Goal: Task Accomplishment & Management: Use online tool/utility

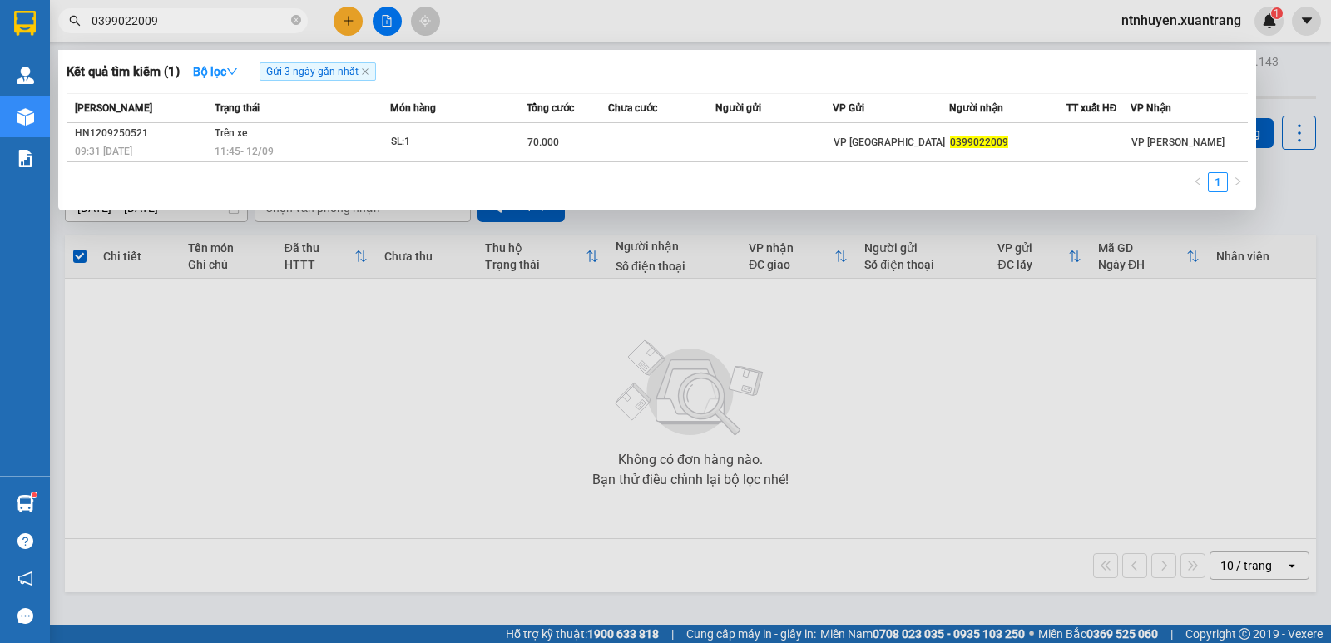
click at [177, 22] on input "0399022009" at bounding box center [189, 21] width 196 height 18
click at [172, 17] on input "0399022009" at bounding box center [189, 21] width 196 height 18
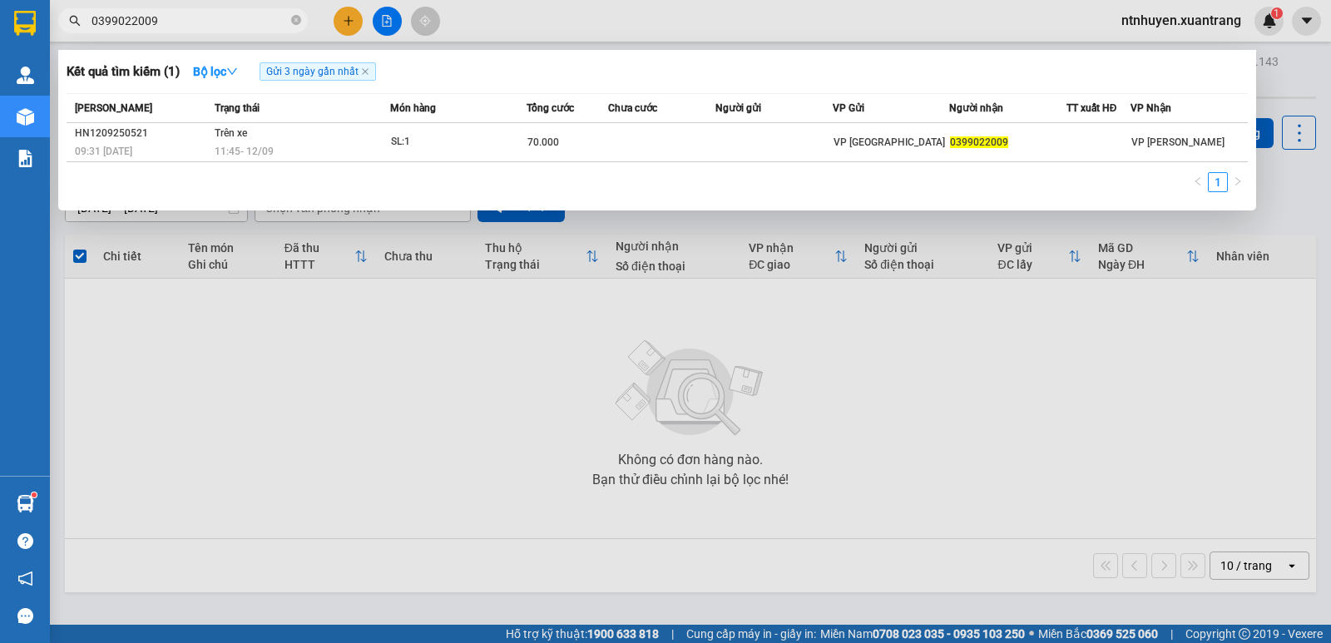
click at [173, 17] on input "0399022009" at bounding box center [189, 21] width 196 height 18
paste input "985303098"
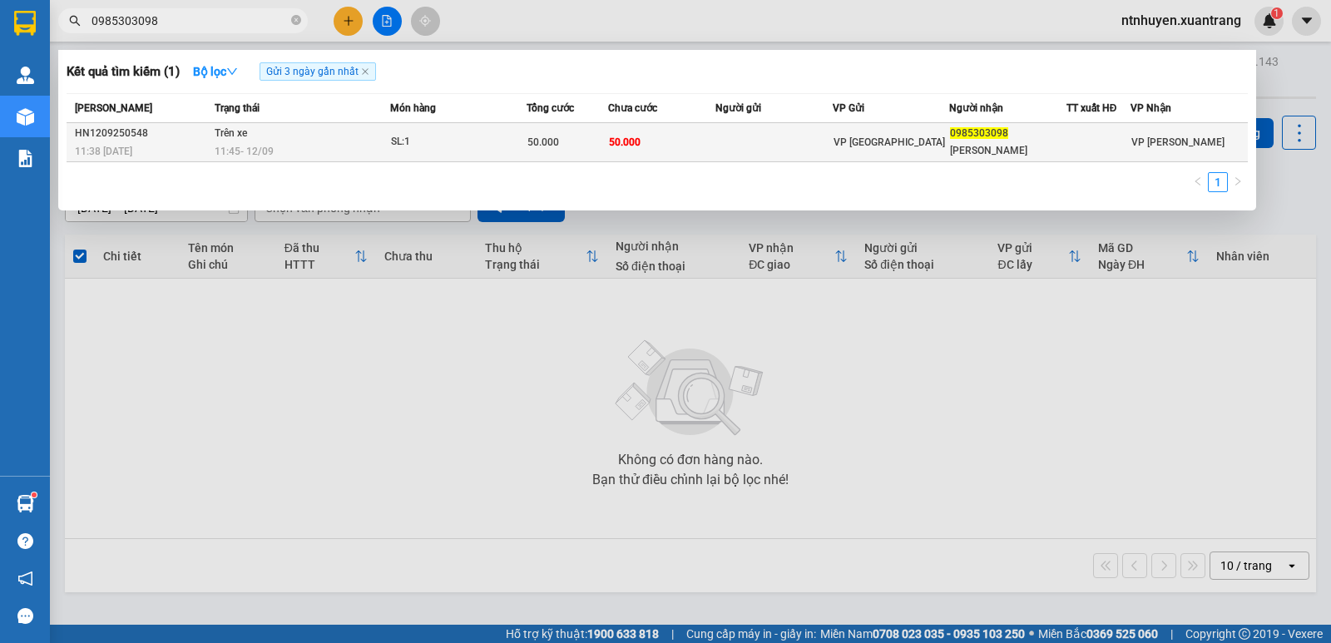
type input "0985303098"
click at [281, 148] on div "11:45 [DATE]" at bounding box center [302, 151] width 175 height 18
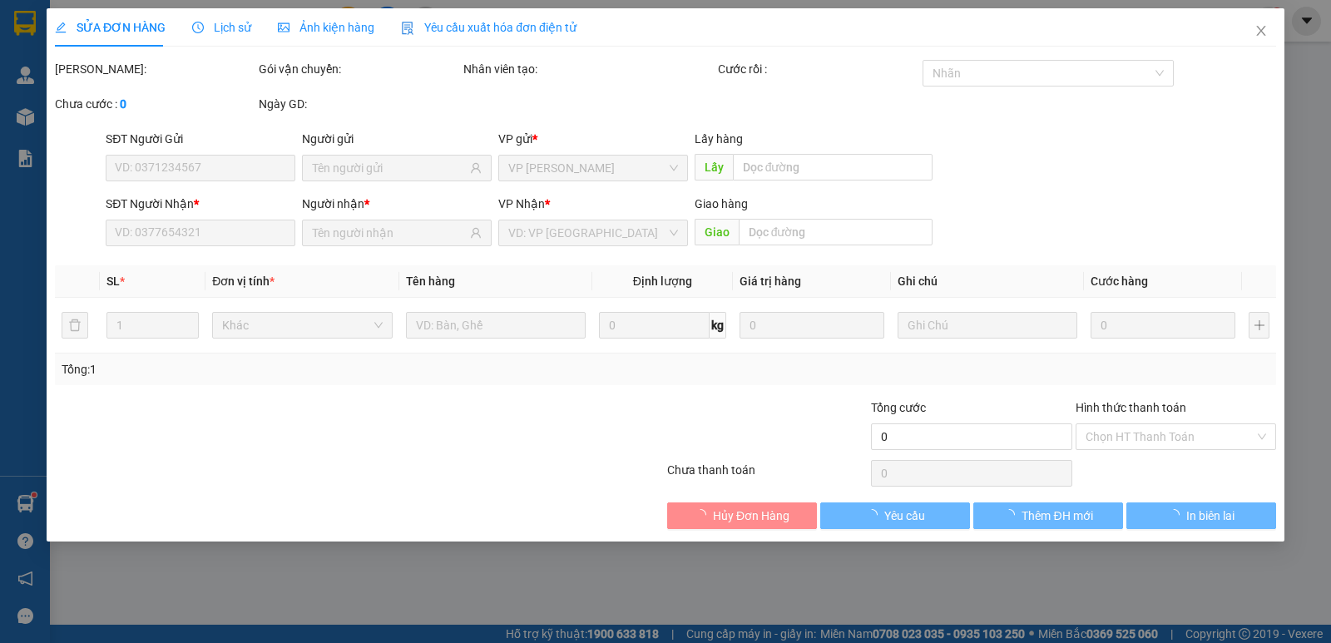
type input "0985303098"
type input "[PERSON_NAME]"
type input "50.000"
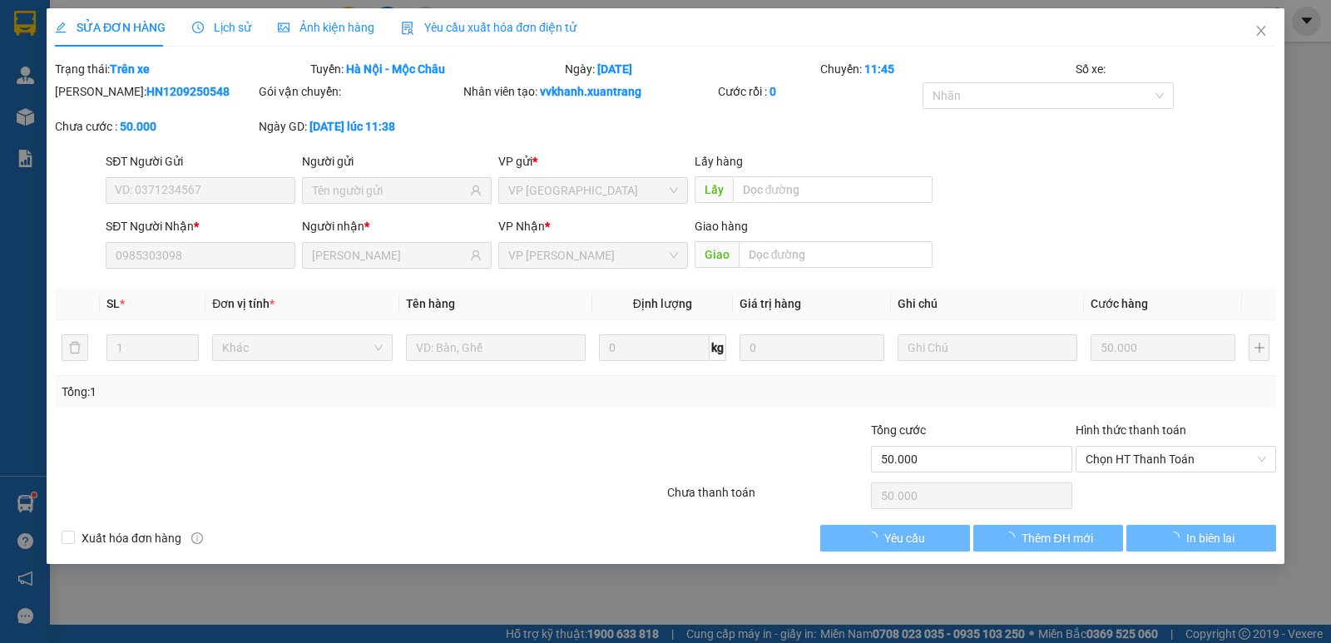
click at [318, 27] on span "Ảnh kiện hàng" at bounding box center [326, 27] width 96 height 13
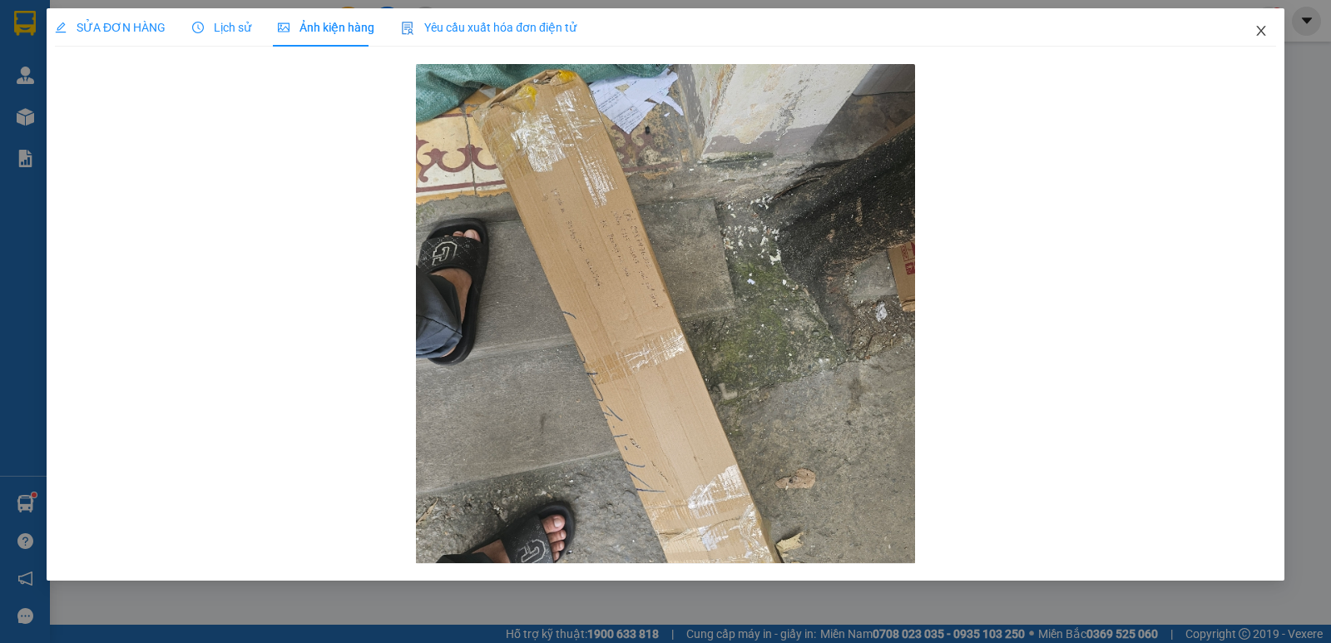
click at [1263, 31] on icon "close" at bounding box center [1260, 30] width 13 height 13
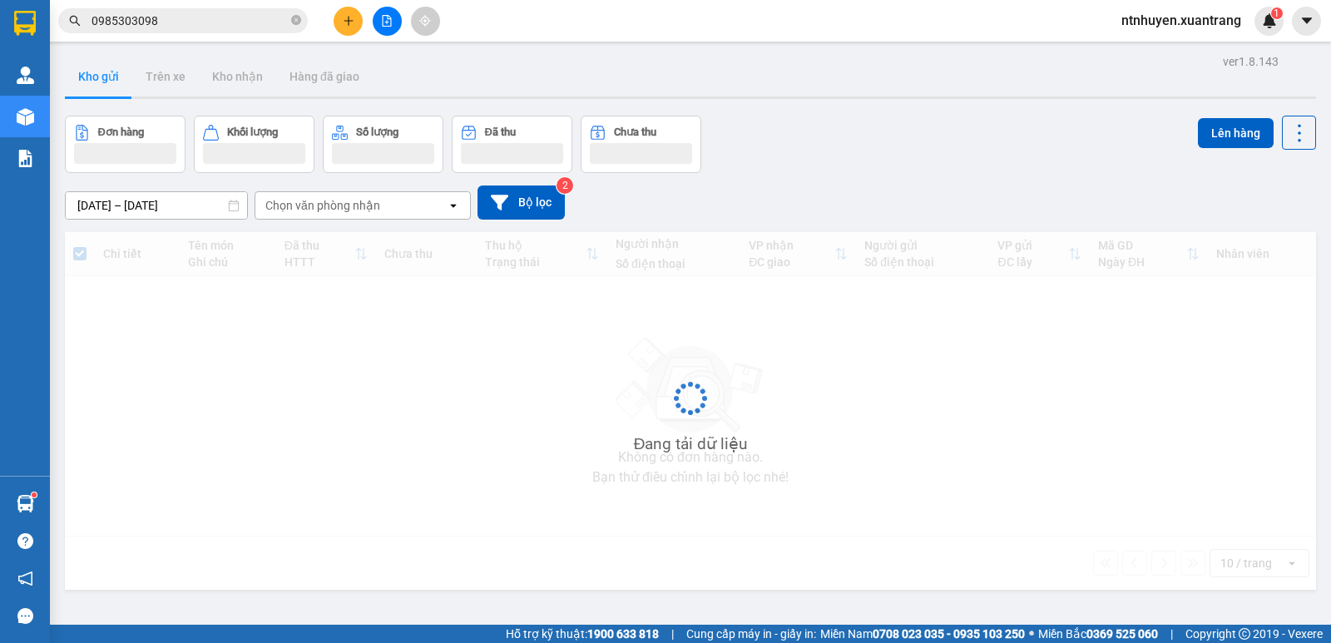
click at [156, 17] on input "0985303098" at bounding box center [189, 21] width 196 height 18
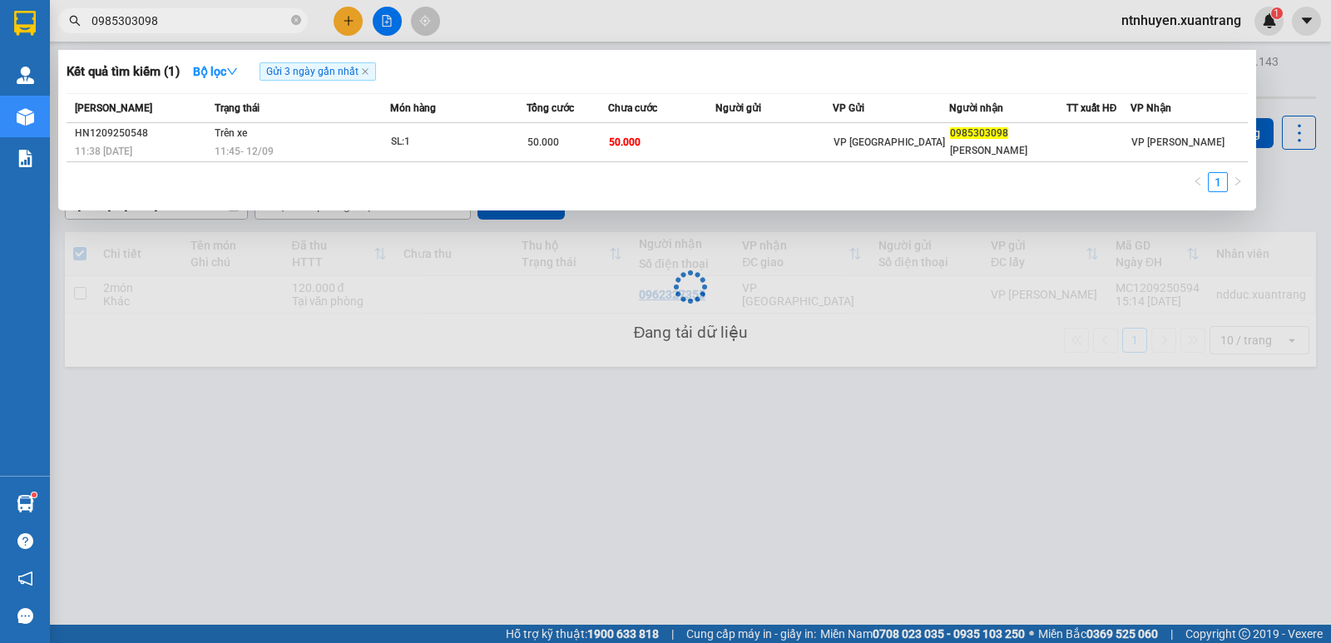
click at [159, 17] on input "0985303098" at bounding box center [189, 21] width 196 height 18
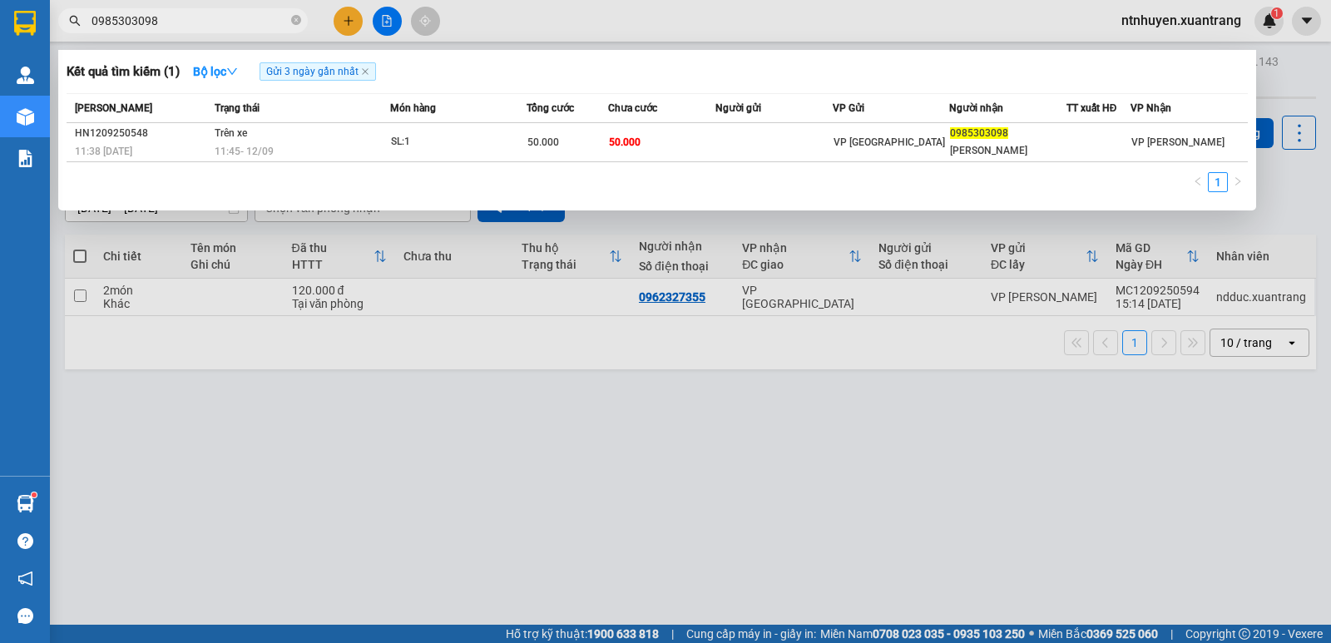
paste input "0373525385"
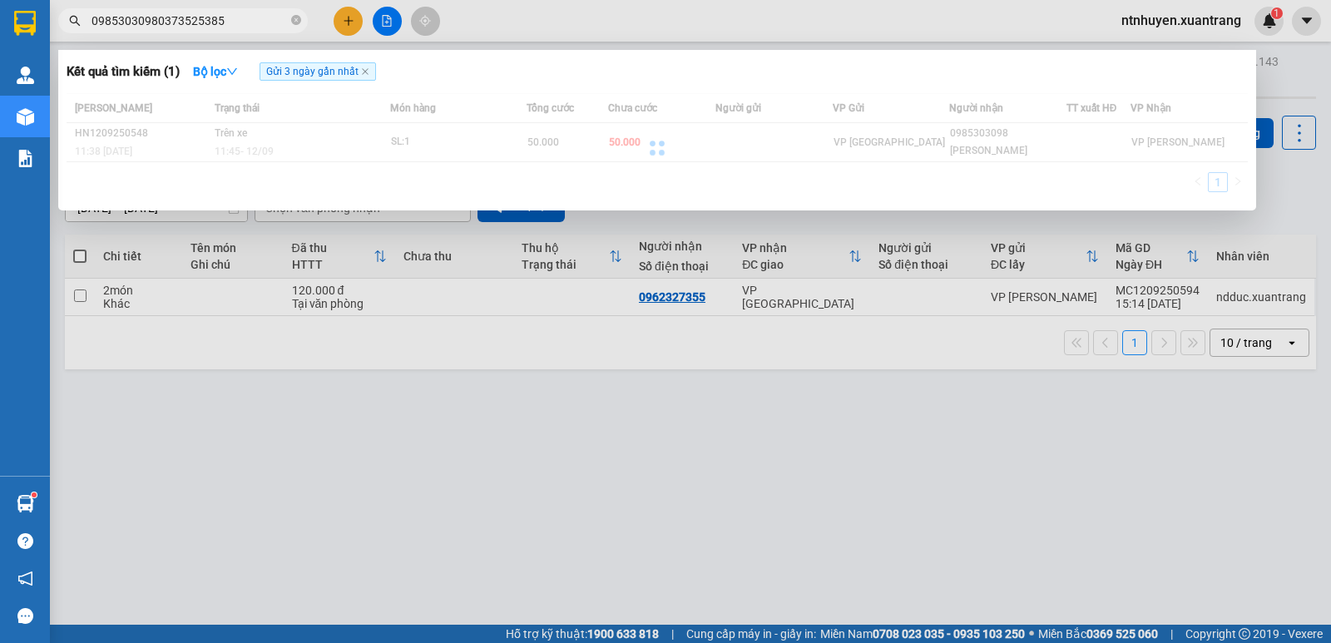
click at [211, 20] on input "09853030980373525385" at bounding box center [189, 21] width 196 height 18
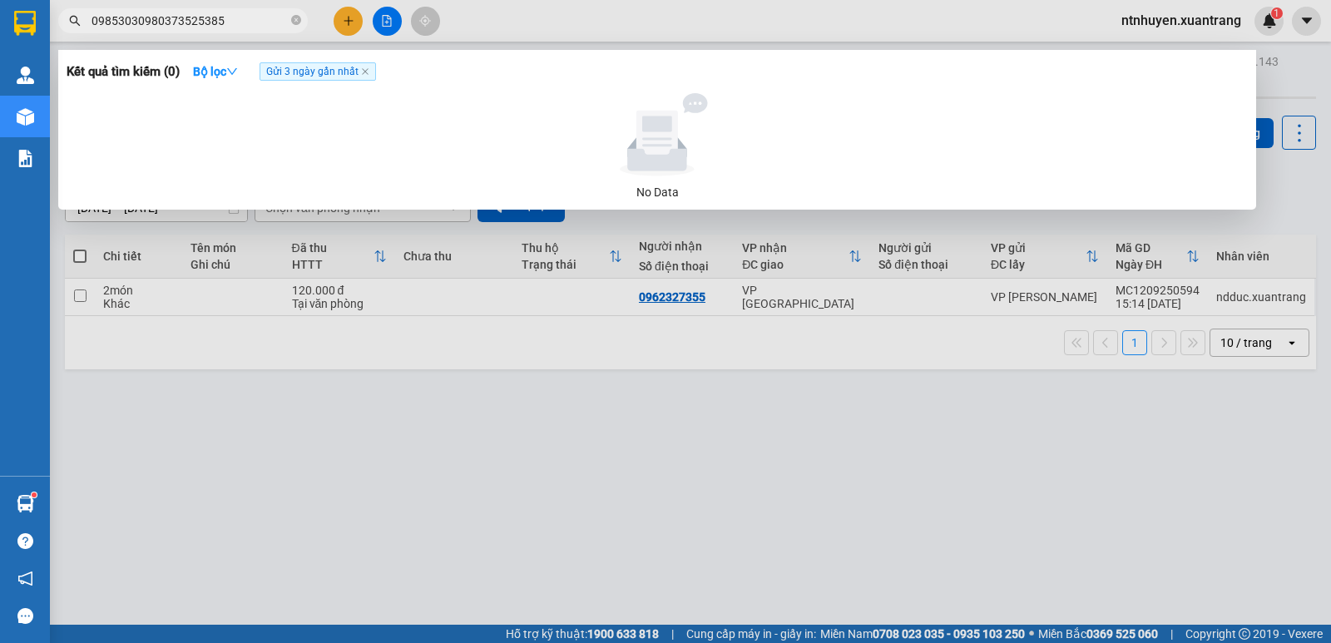
click at [211, 20] on input "09853030980373525385" at bounding box center [189, 21] width 196 height 18
paste input "text"
type input "0373525385"
click at [216, 14] on input "0373525385" at bounding box center [189, 21] width 196 height 18
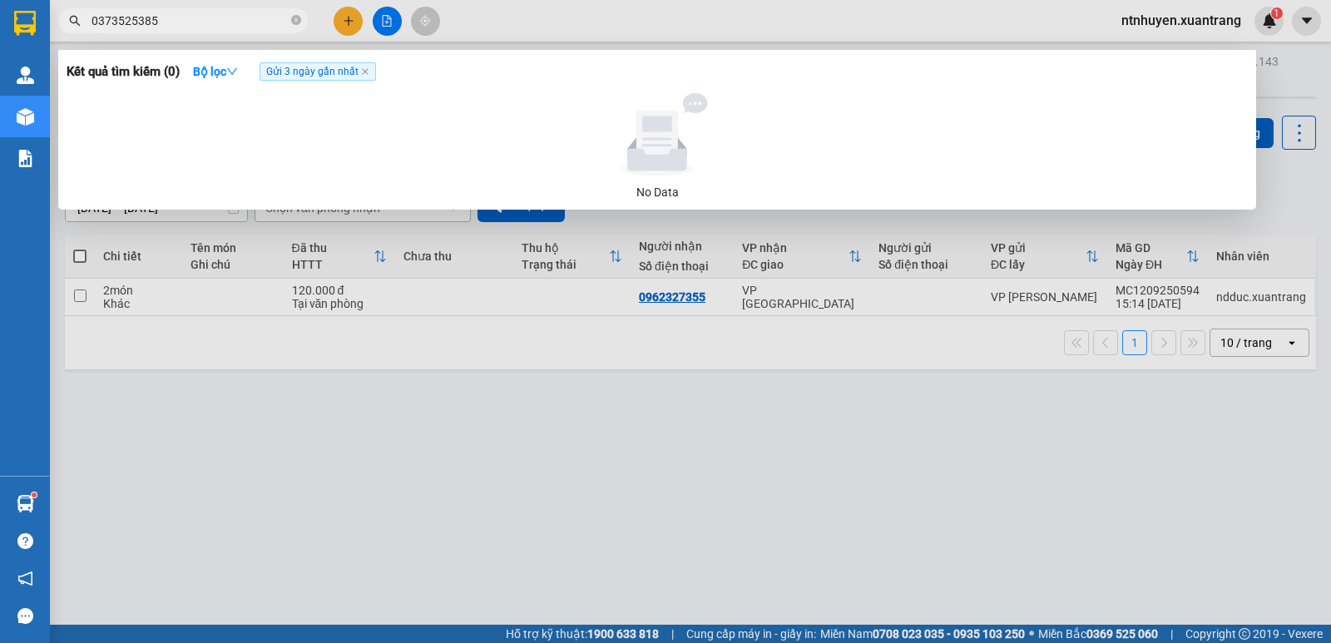
click at [216, 14] on input "0373525385" at bounding box center [189, 21] width 196 height 18
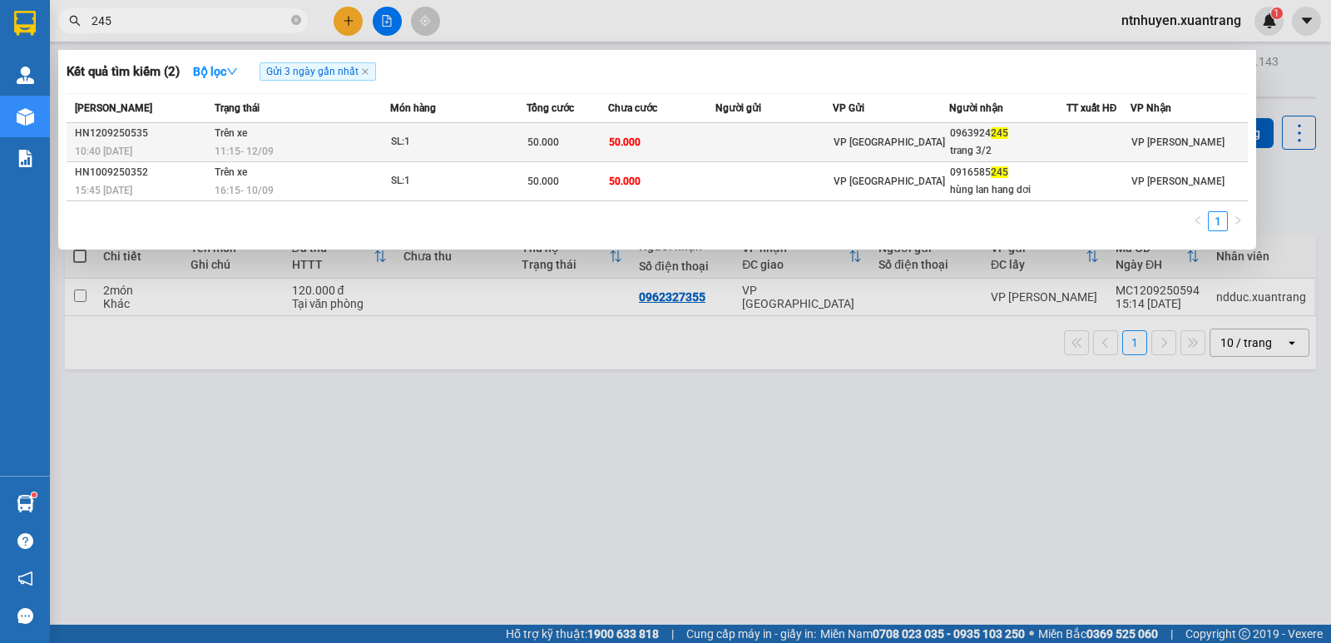
type input "245"
click at [663, 146] on td "50.000" at bounding box center [662, 142] width 108 height 39
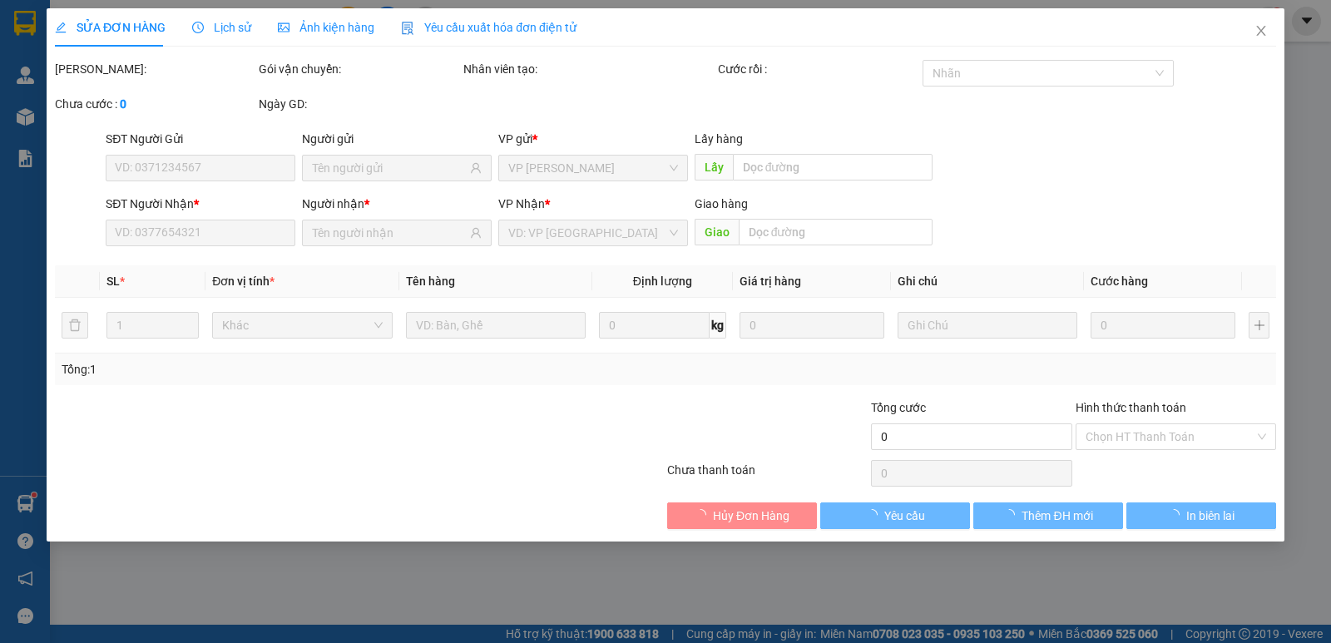
type input "0963924245"
type input "trang 3/2"
type input "50.000"
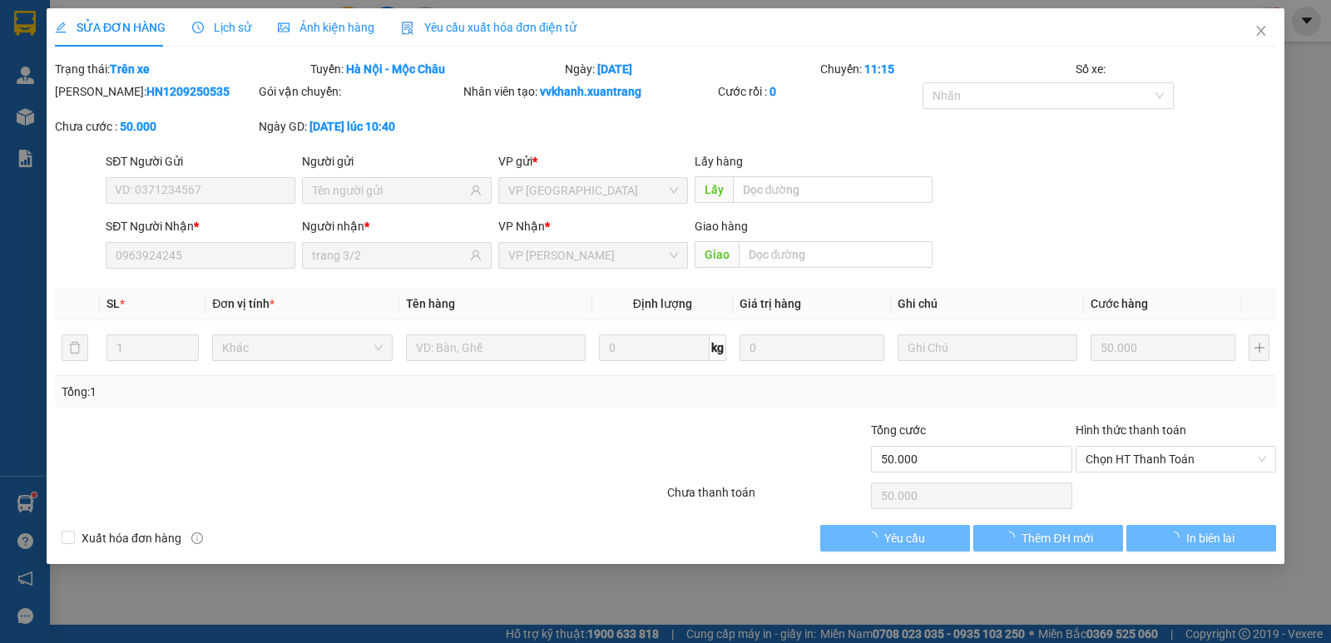
drag, startPoint x: 342, startPoint y: 17, endPoint x: 337, endPoint y: 31, distance: 14.2
click at [343, 17] on div "Ảnh kiện hàng" at bounding box center [326, 27] width 96 height 38
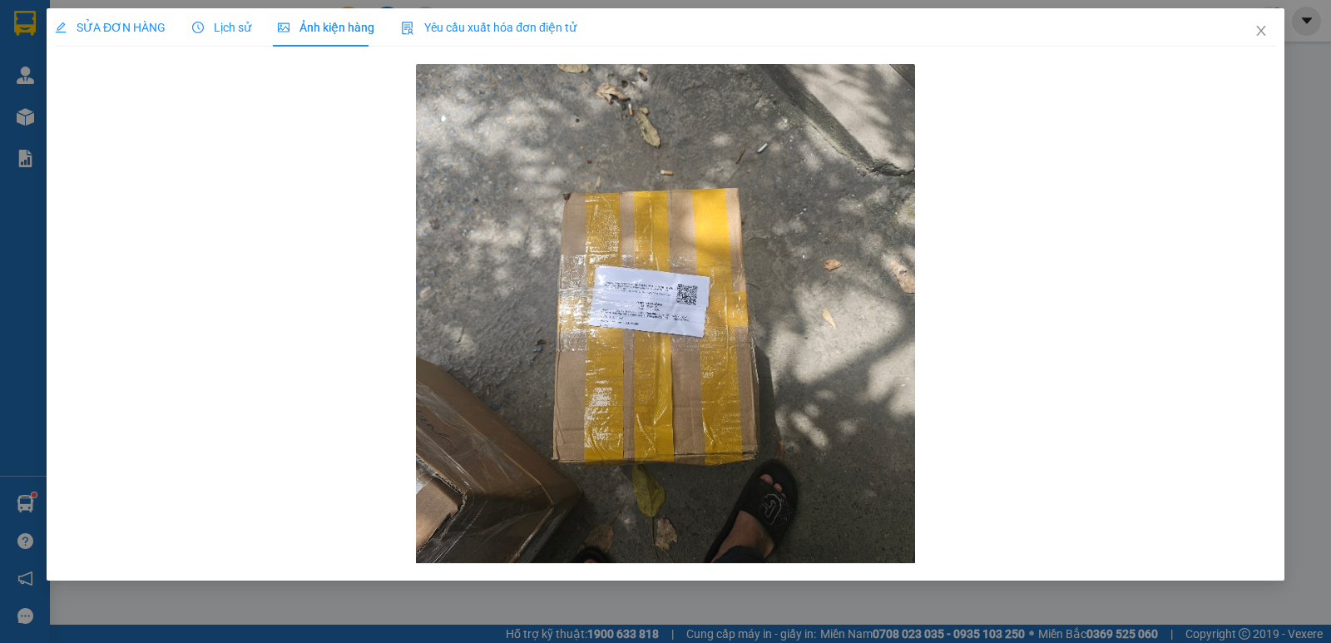
click at [337, 31] on span "Ảnh kiện hàng" at bounding box center [326, 27] width 96 height 13
click at [1259, 26] on icon "close" at bounding box center [1260, 30] width 13 height 13
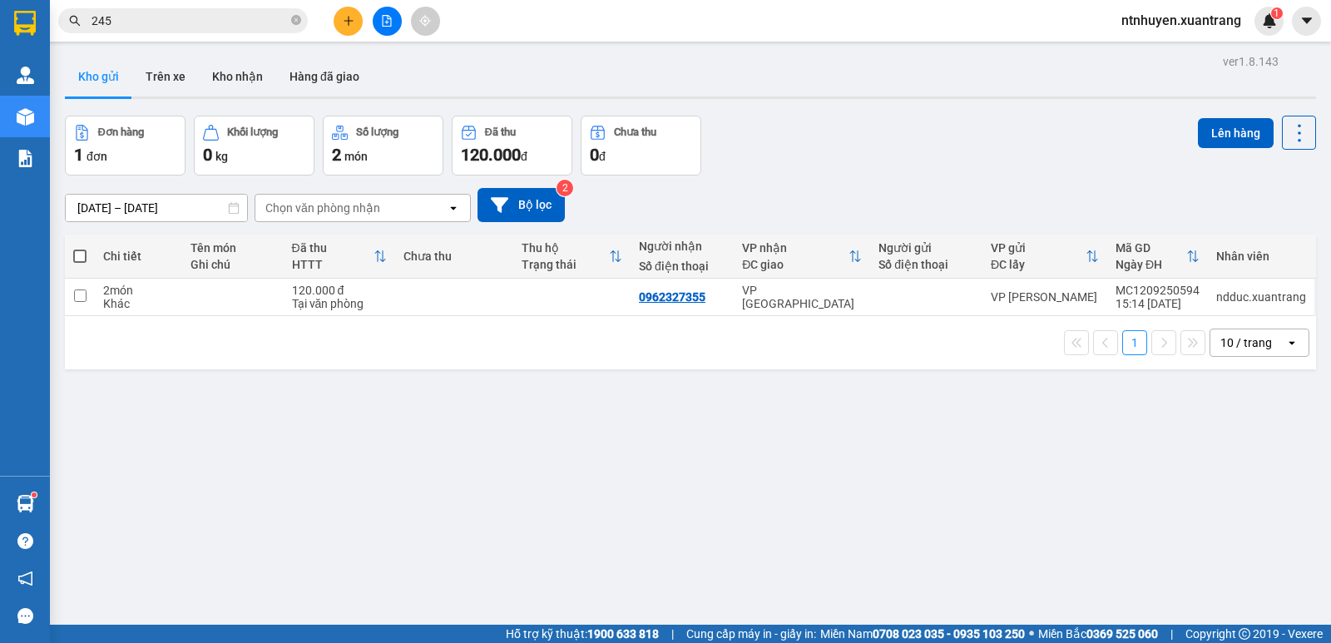
click at [257, 16] on input "245" at bounding box center [189, 21] width 196 height 18
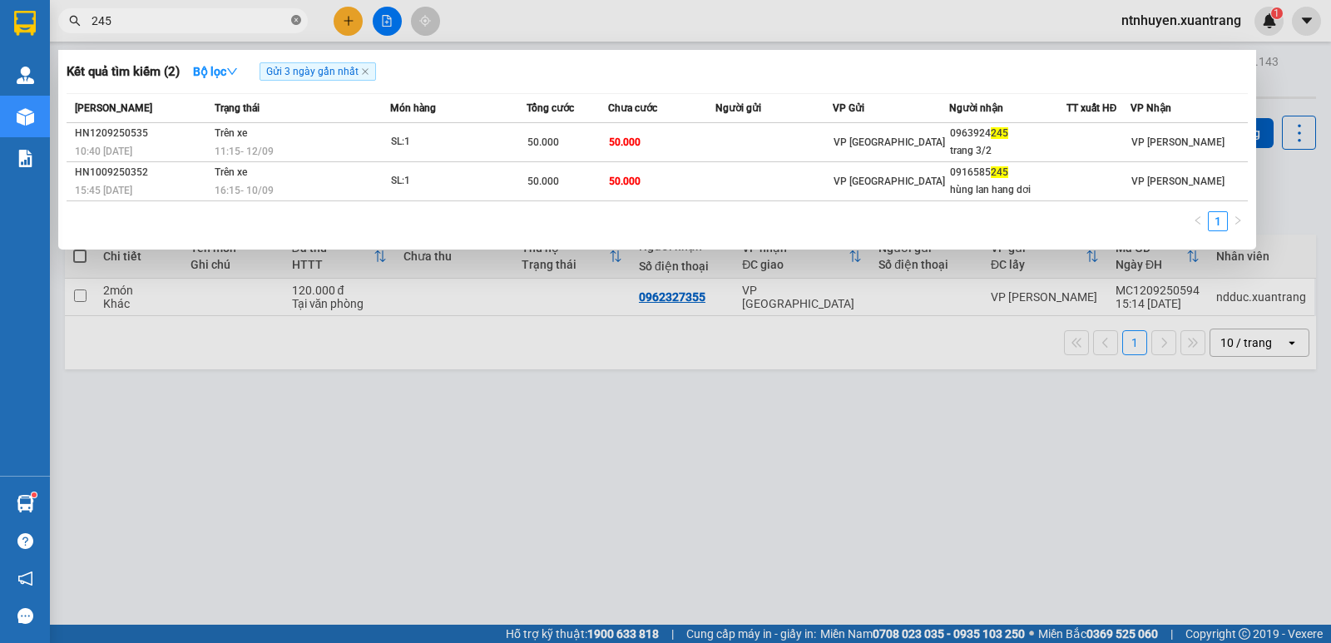
click at [297, 19] on icon "close-circle" at bounding box center [296, 20] width 10 height 10
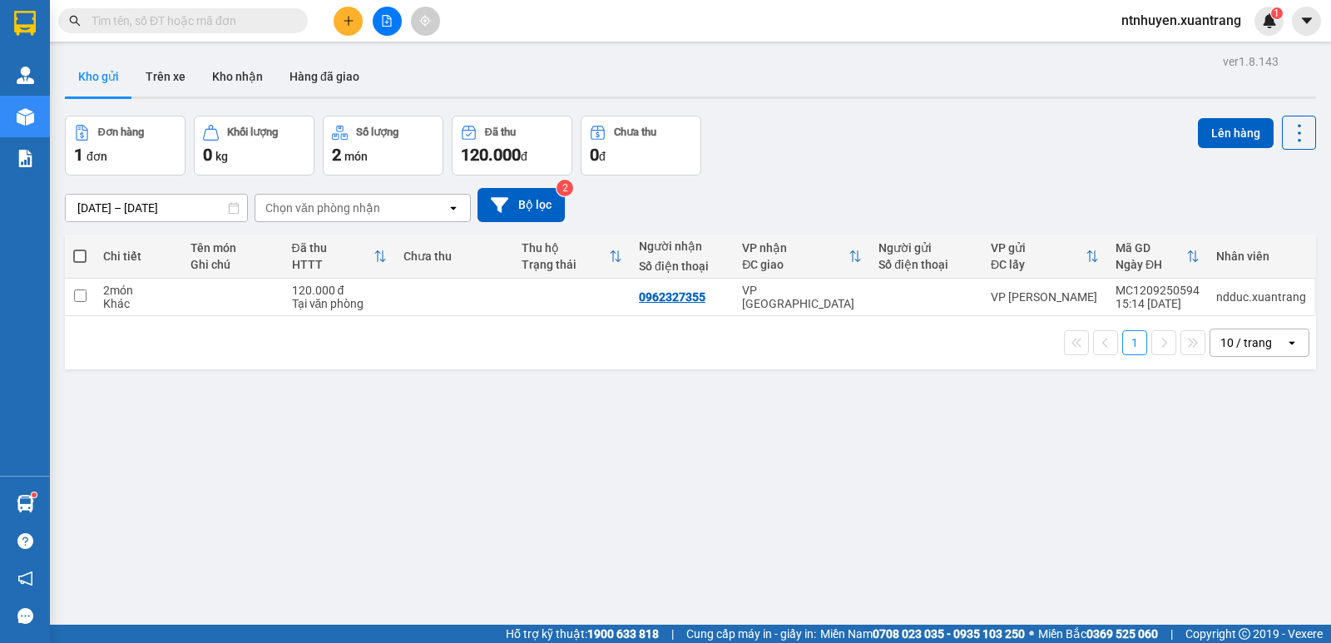
click at [581, 32] on div "Kết quả [PERSON_NAME] ( 2 ) Bộ lọc Gửi 3 ngày gần nhất Mã ĐH Trạng thái Món hàn…" at bounding box center [665, 21] width 1331 height 42
click at [384, 22] on icon "file-add" at bounding box center [387, 21] width 12 height 12
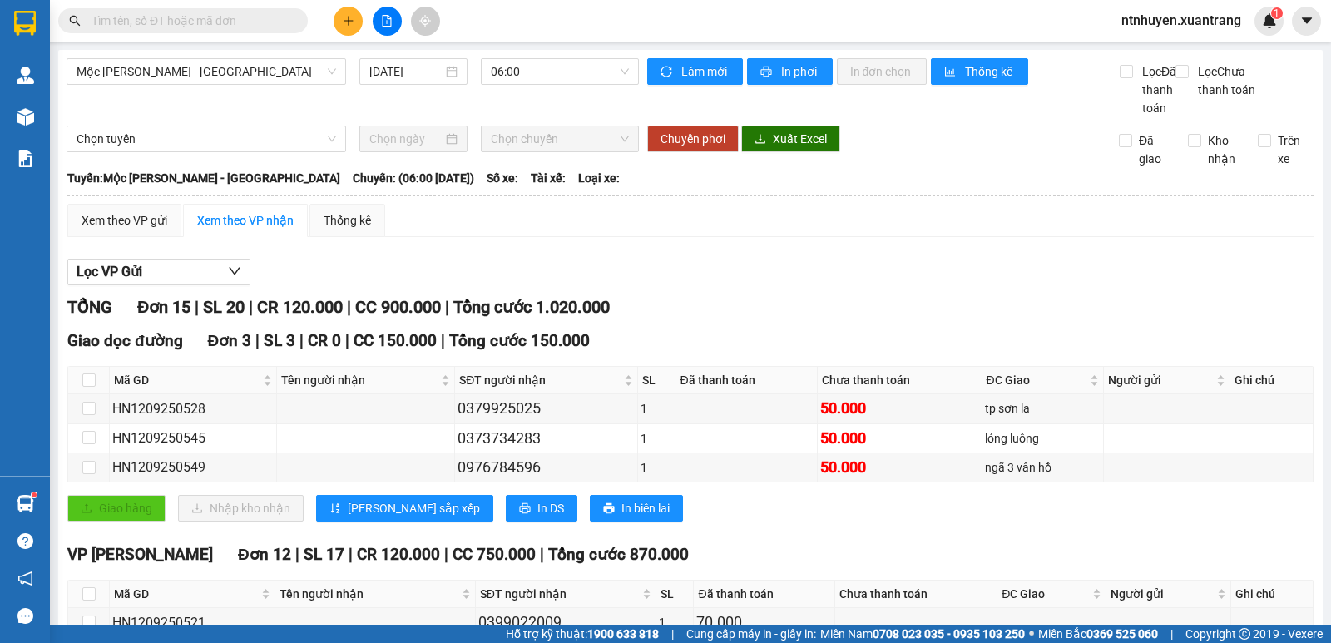
click at [210, 85] on div "Mộc [PERSON_NAME] - [GEOGRAPHIC_DATA] [DATE] 06:00" at bounding box center [353, 87] width 572 height 59
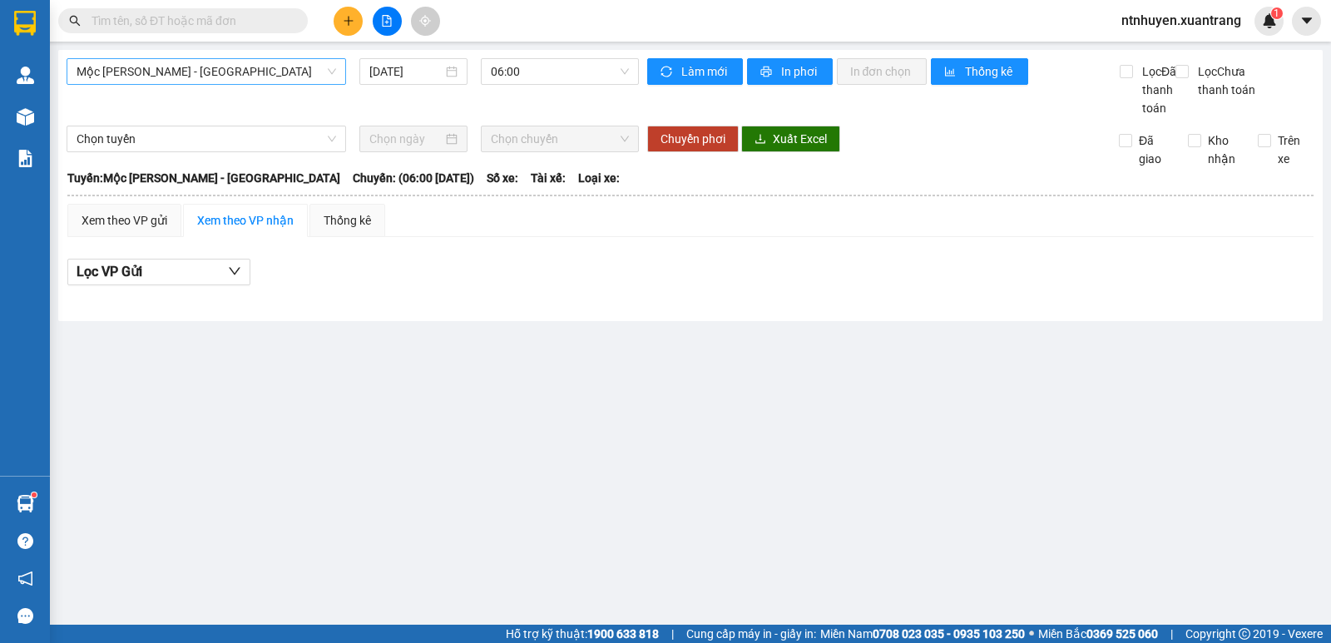
click at [211, 68] on span "Mộc [PERSON_NAME] - [GEOGRAPHIC_DATA]" at bounding box center [207, 71] width 260 height 25
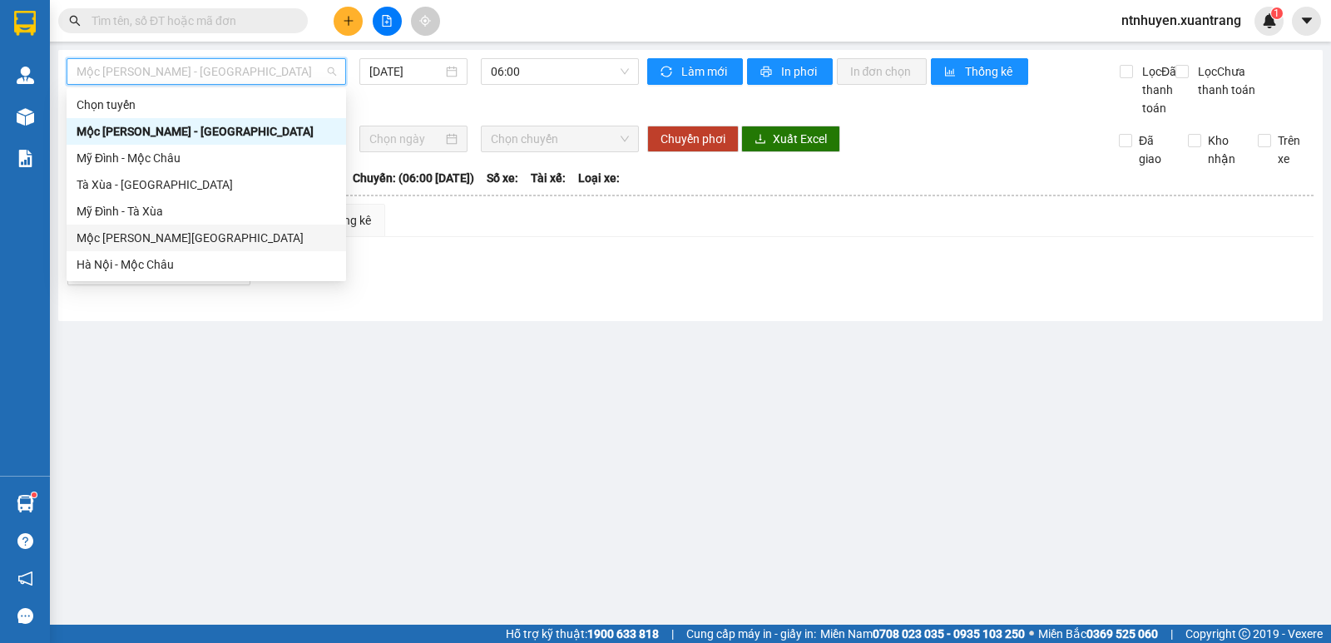
click at [189, 233] on div "Mộc [PERSON_NAME][GEOGRAPHIC_DATA]" at bounding box center [207, 238] width 260 height 18
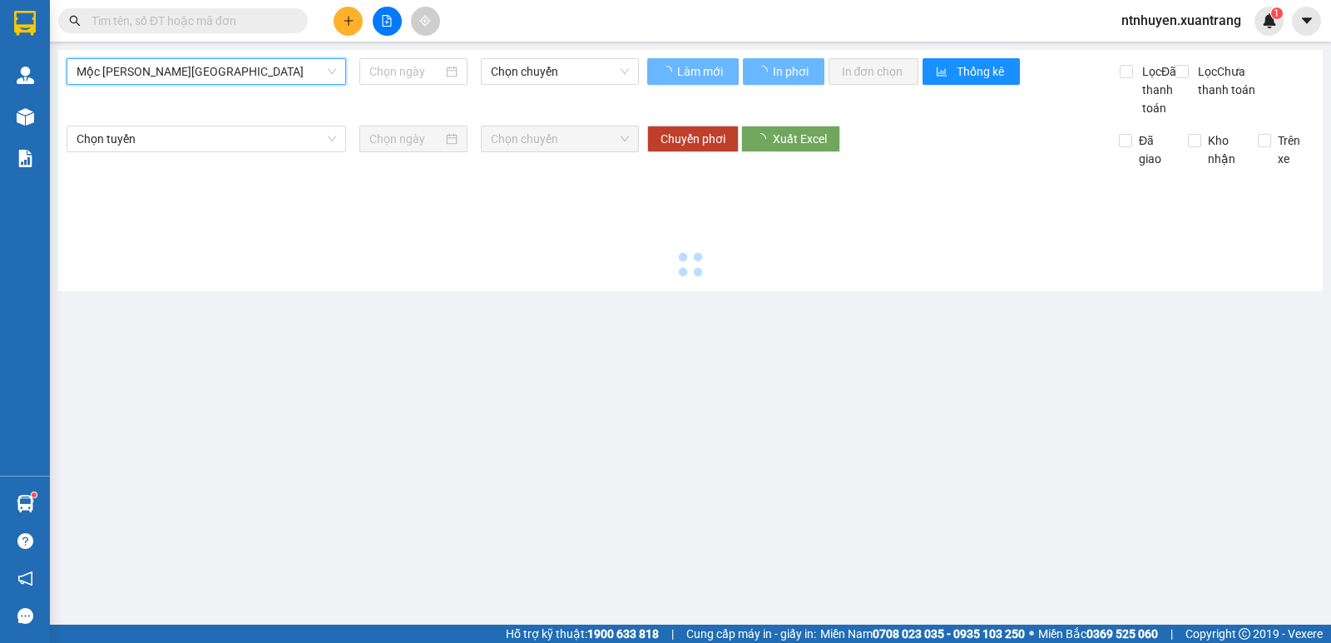
type input "[DATE]"
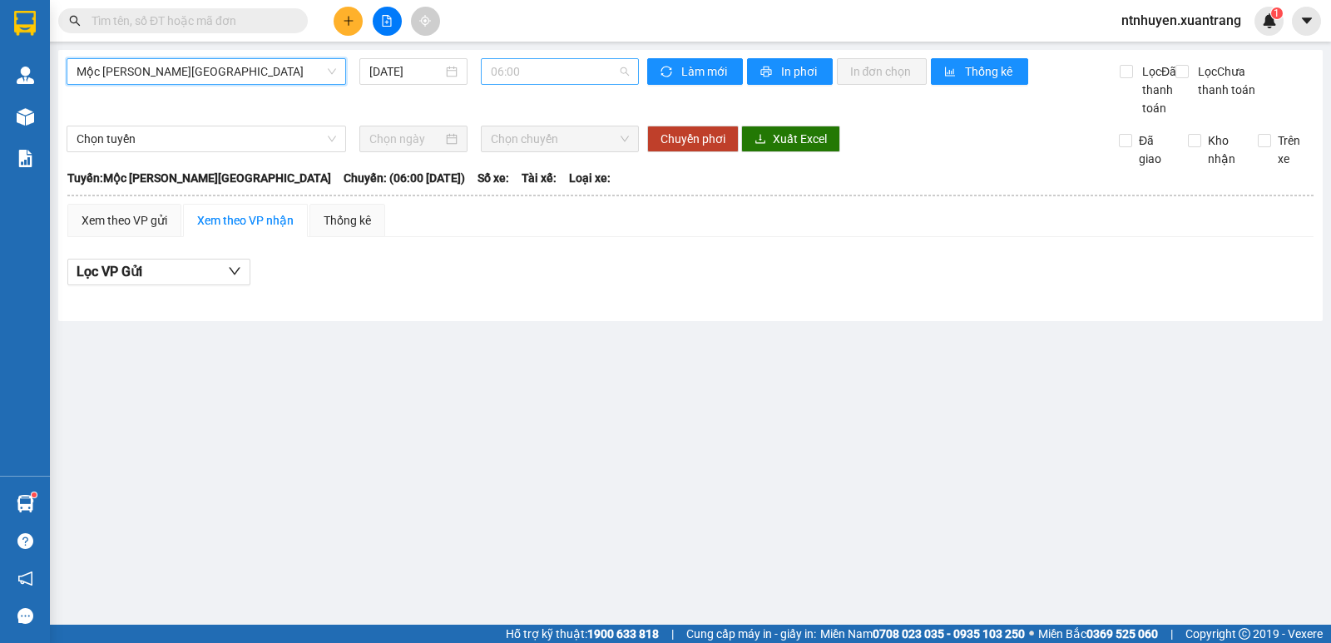
click at [526, 72] on span "06:00" at bounding box center [559, 71] width 137 height 25
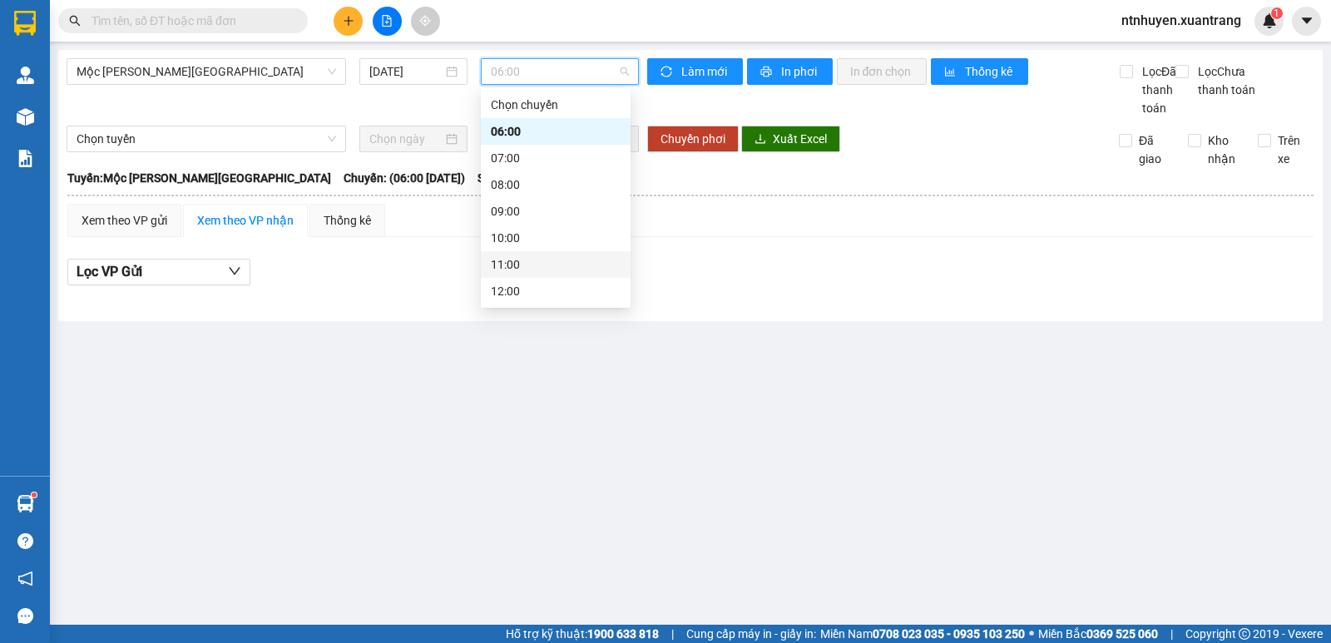
click at [514, 265] on div "11:00" at bounding box center [556, 264] width 130 height 18
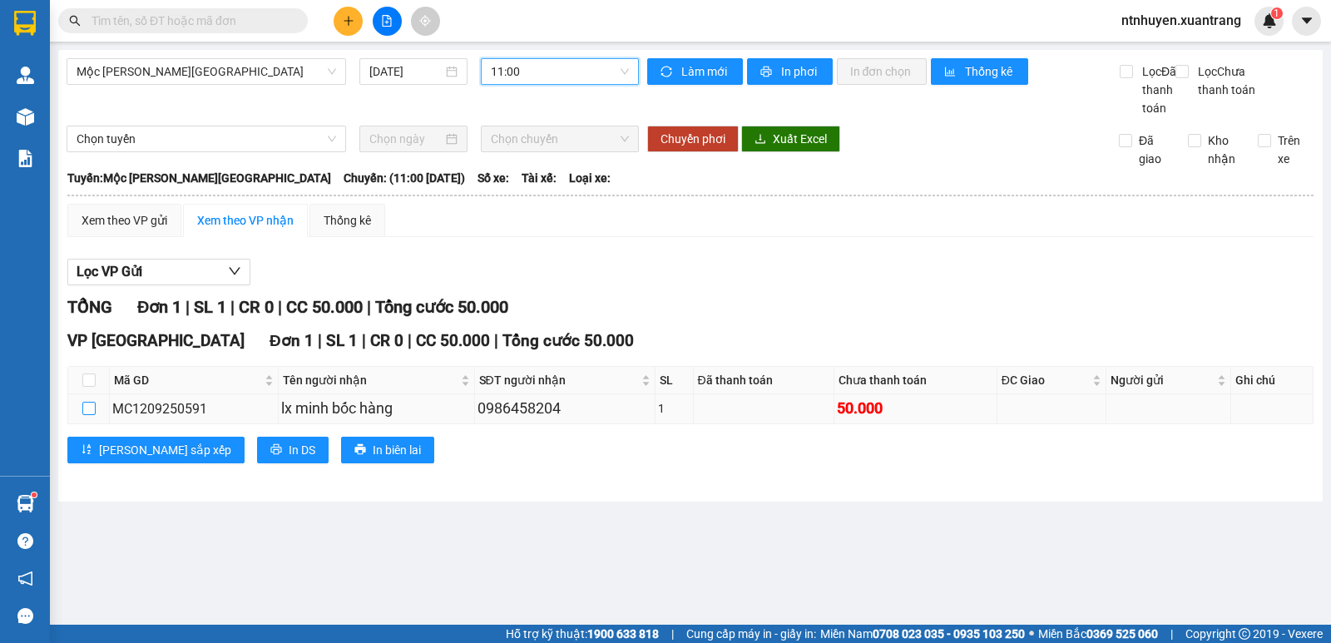
click at [90, 415] on input "checkbox" at bounding box center [88, 408] width 13 height 13
checkbox input "true"
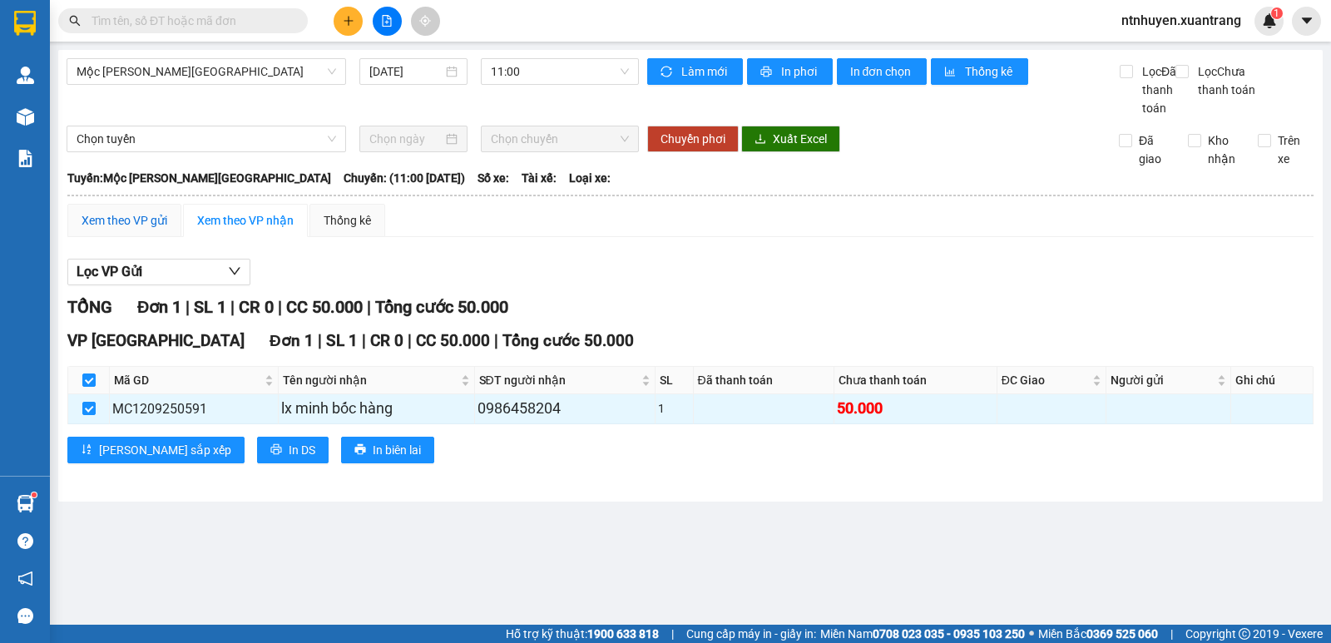
click at [134, 230] on div "Xem theo VP gửi" at bounding box center [125, 220] width 86 height 18
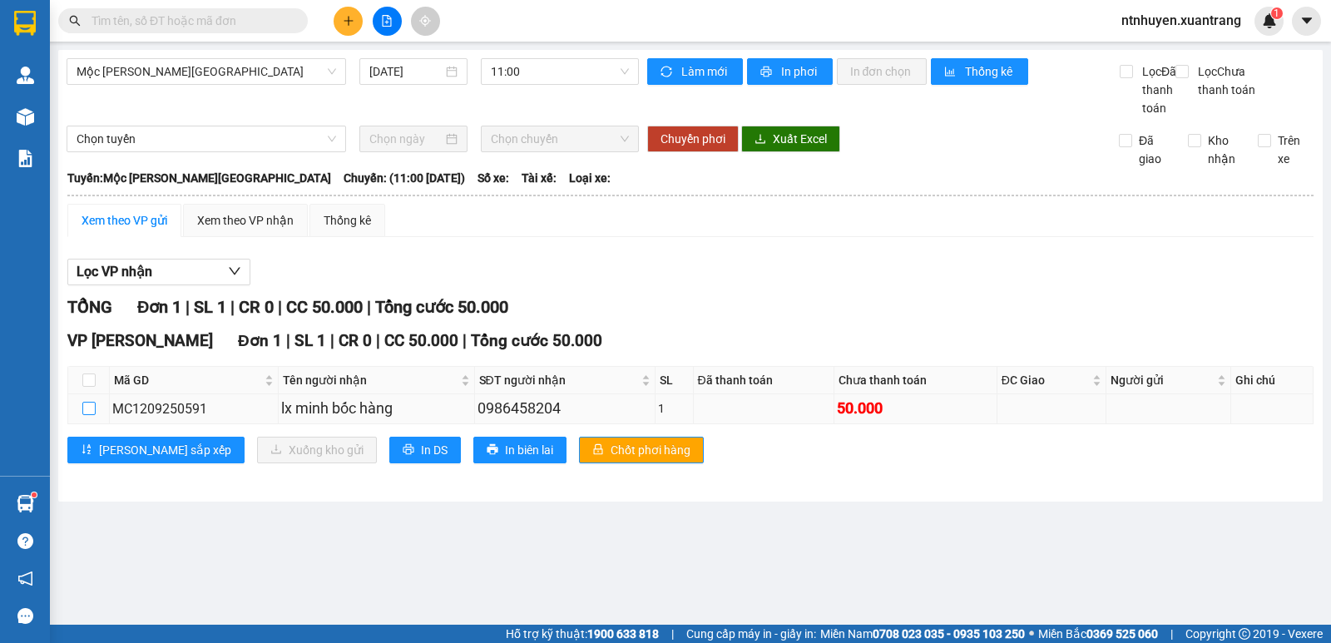
click at [91, 415] on input "checkbox" at bounding box center [88, 408] width 13 height 13
checkbox input "true"
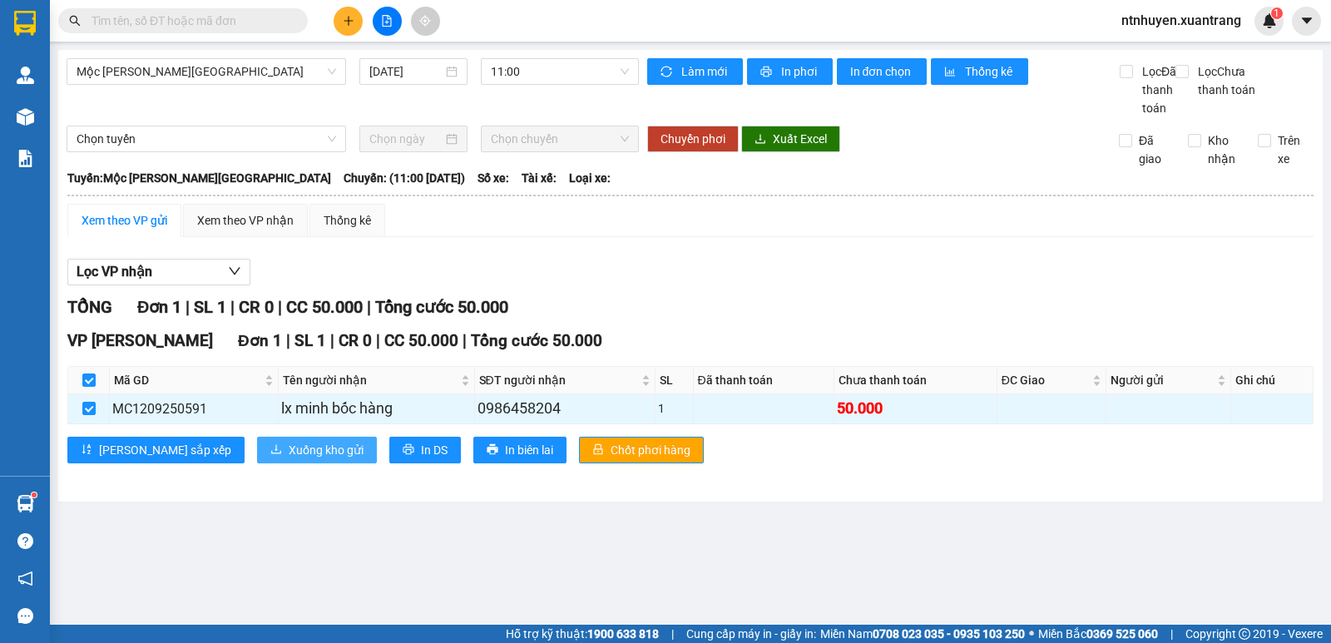
click at [289, 459] on span "Xuống kho gửi" at bounding box center [326, 450] width 75 height 18
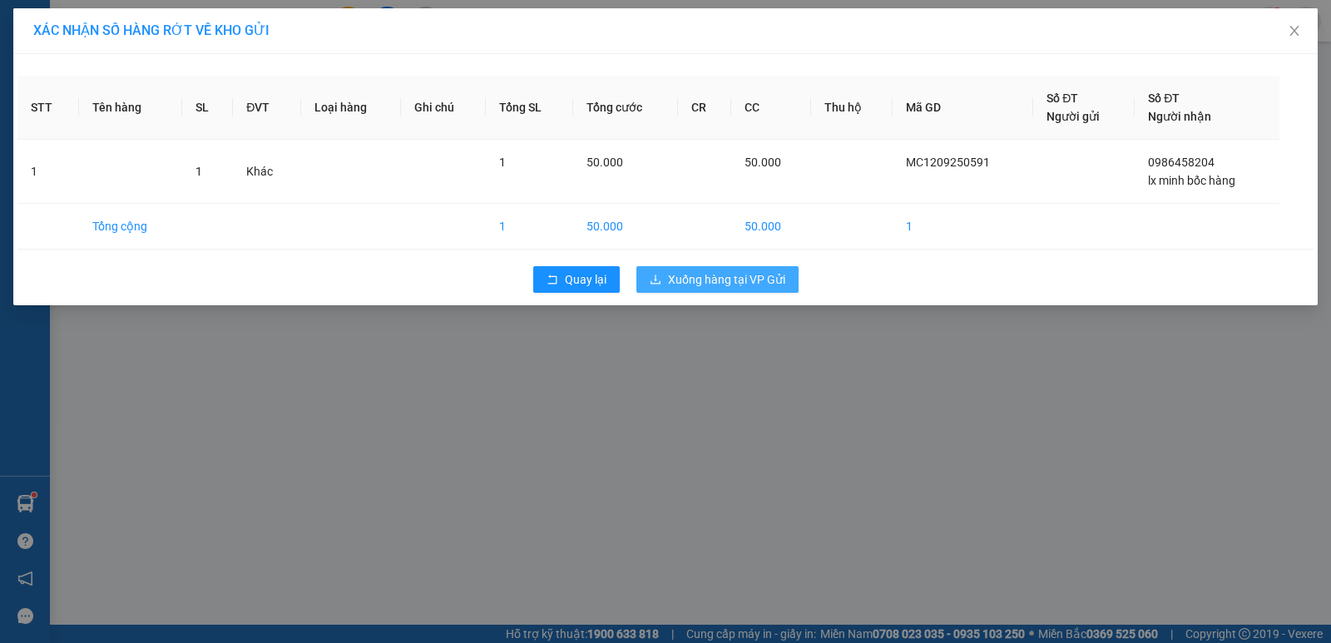
click at [714, 273] on span "Xuống hàng tại VP Gửi" at bounding box center [726, 279] width 117 height 18
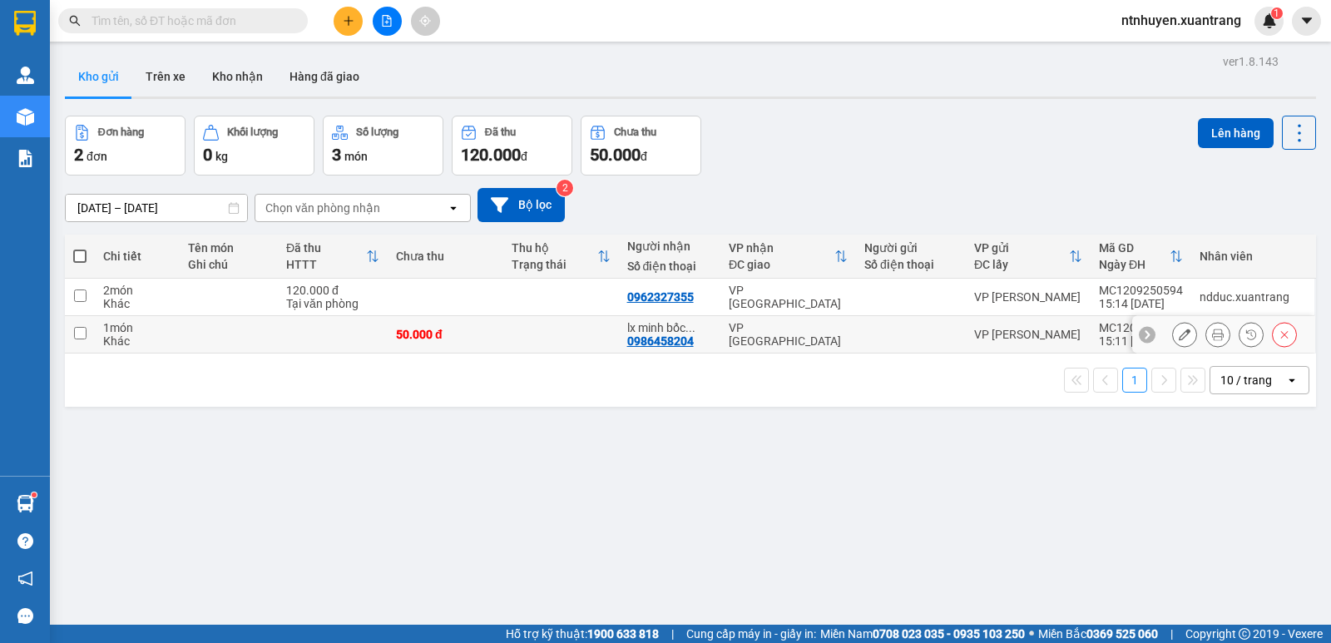
click at [1283, 338] on div at bounding box center [1284, 334] width 25 height 25
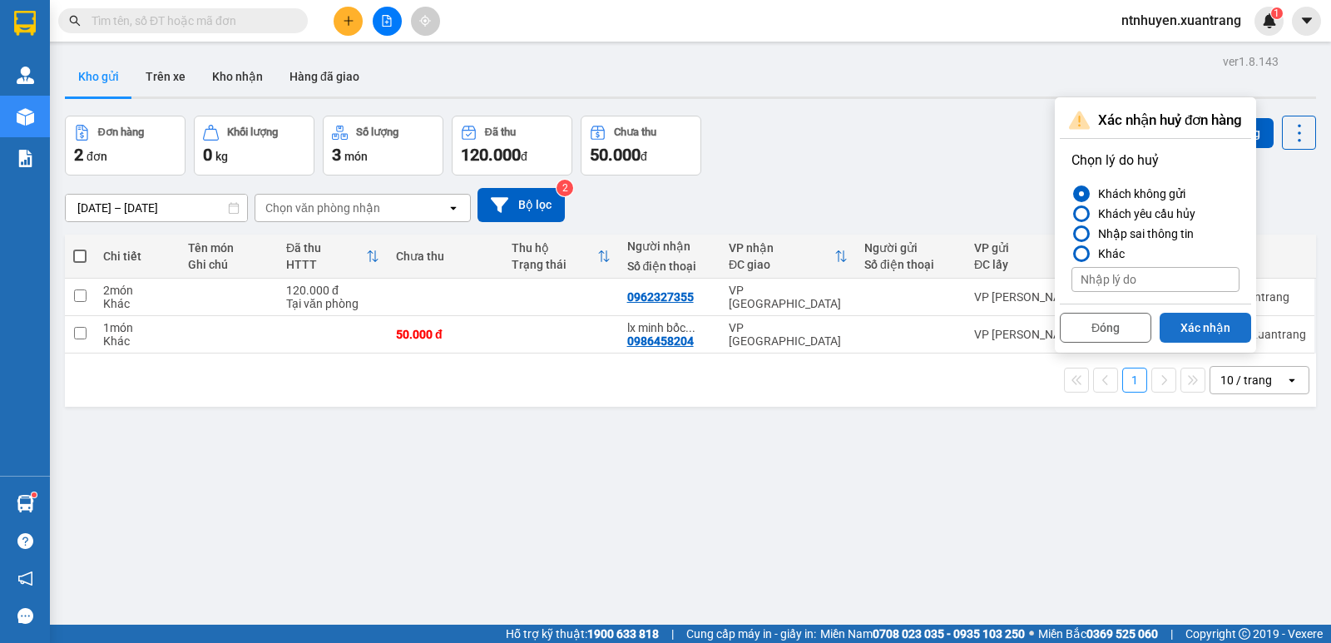
click at [1188, 331] on button "Xác nhận" at bounding box center [1204, 328] width 91 height 30
